Goal: Task Accomplishment & Management: Use online tool/utility

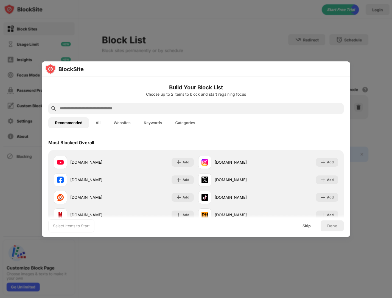
click at [153, 105] on div at bounding box center [195, 108] width 295 height 11
click at [153, 108] on input "text" at bounding box center [200, 108] width 282 height 7
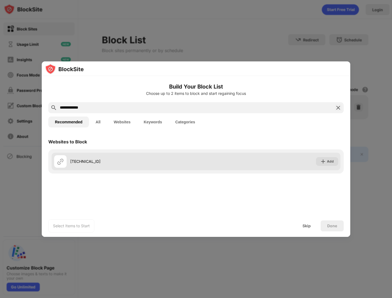
type input "**********"
click at [327, 160] on div "Add" at bounding box center [330, 161] width 7 height 5
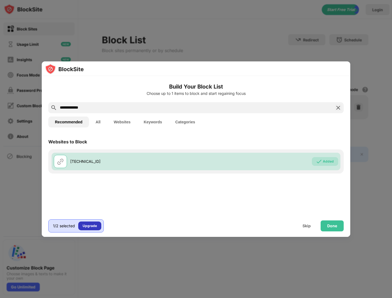
click at [90, 223] on div "Upgrade" at bounding box center [90, 225] width 14 height 5
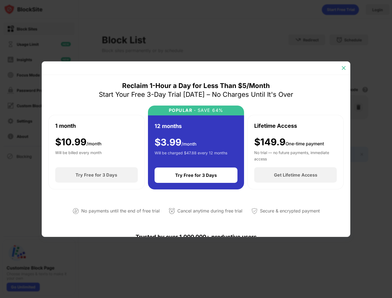
click at [344, 68] on img at bounding box center [343, 67] width 5 height 5
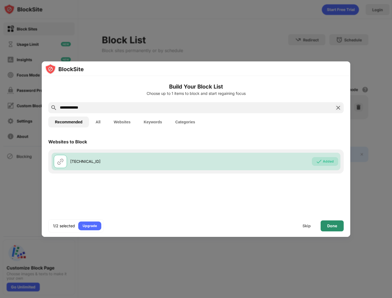
drag, startPoint x: 308, startPoint y: 227, endPoint x: 326, endPoint y: 227, distance: 17.6
click at [325, 227] on div "Skip Done" at bounding box center [320, 226] width 48 height 11
click at [326, 227] on div "Done" at bounding box center [331, 226] width 23 height 11
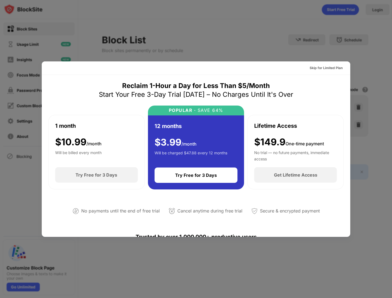
click at [369, 161] on div at bounding box center [196, 149] width 392 height 298
click at [355, 61] on div at bounding box center [196, 149] width 392 height 298
click at [356, 60] on div at bounding box center [196, 149] width 392 height 298
click at [109, 175] on div "Try Free for 3 Days" at bounding box center [96, 174] width 42 height 5
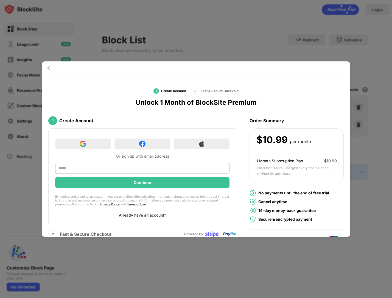
click at [373, 117] on div at bounding box center [196, 149] width 392 height 298
drag, startPoint x: 255, startPoint y: 22, endPoint x: 214, endPoint y: 18, distance: 41.4
click at [254, 22] on div at bounding box center [196, 149] width 392 height 298
click at [50, 64] on div at bounding box center [49, 68] width 9 height 9
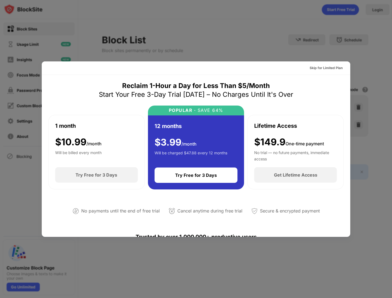
click at [50, 66] on div "Skip for Limited Plan" at bounding box center [196, 67] width 308 height 13
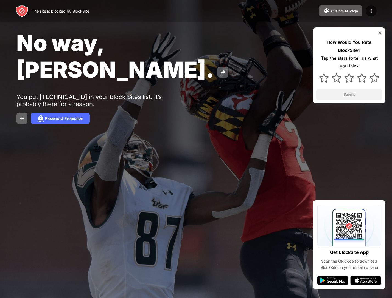
click at [186, 44] on div "No way, [PERSON_NAME]." at bounding box center [159, 56] width 287 height 53
